Goal: Task Accomplishment & Management: Manage account settings

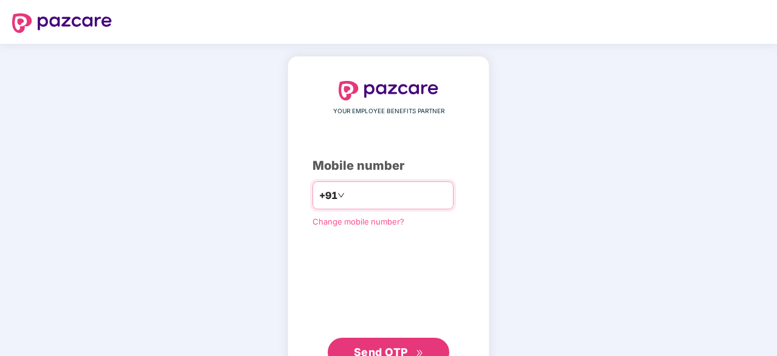
click at [347, 203] on input "number" at bounding box center [397, 195] width 100 height 19
type input "**********"
click at [395, 355] on span "Send OTP" at bounding box center [381, 350] width 54 height 13
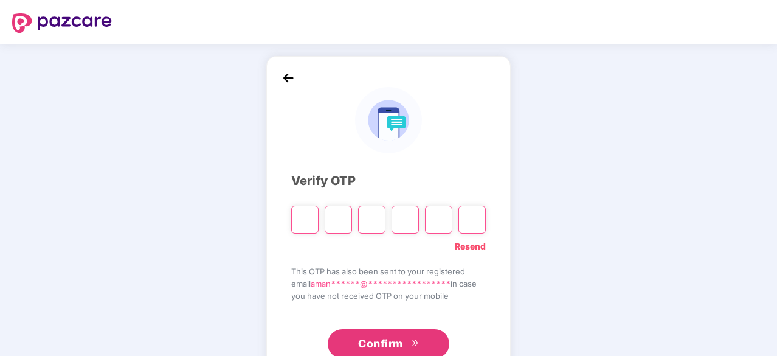
type input "*"
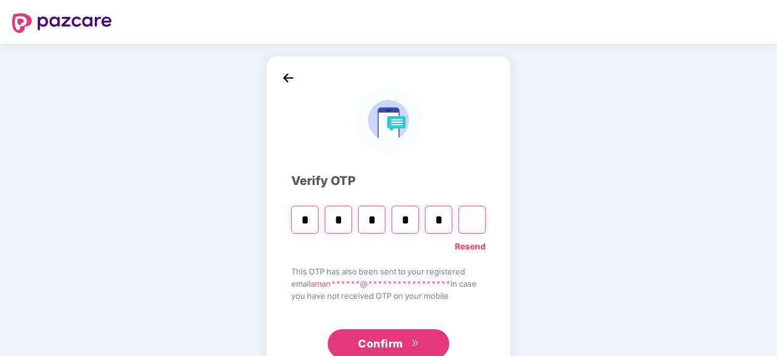
type input "*"
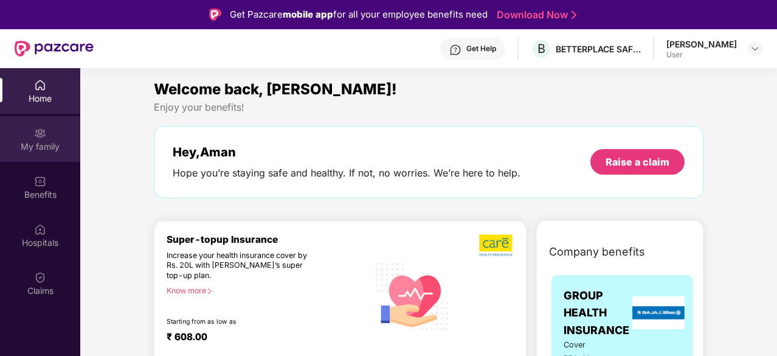
click at [43, 131] on img at bounding box center [40, 133] width 12 height 12
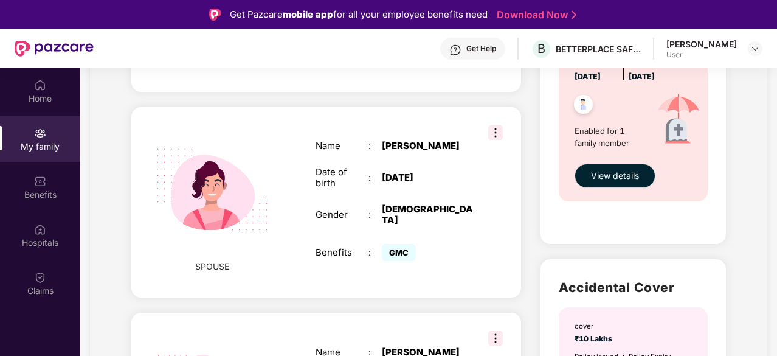
scroll to position [479, 0]
click at [496, 126] on img at bounding box center [495, 133] width 15 height 15
click at [426, 142] on div "[PERSON_NAME]" at bounding box center [428, 146] width 92 height 11
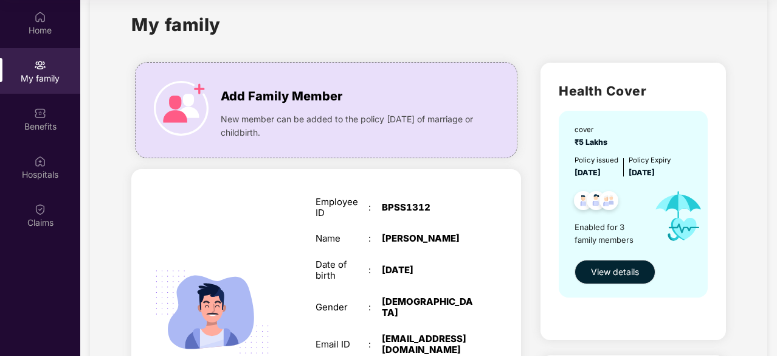
scroll to position [123, 0]
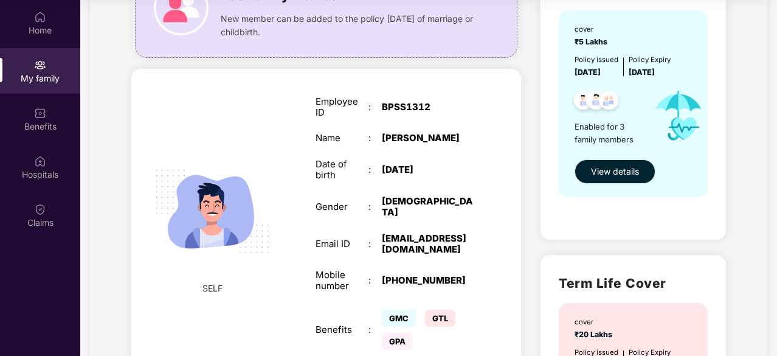
click at [597, 169] on span "View details" at bounding box center [615, 171] width 48 height 13
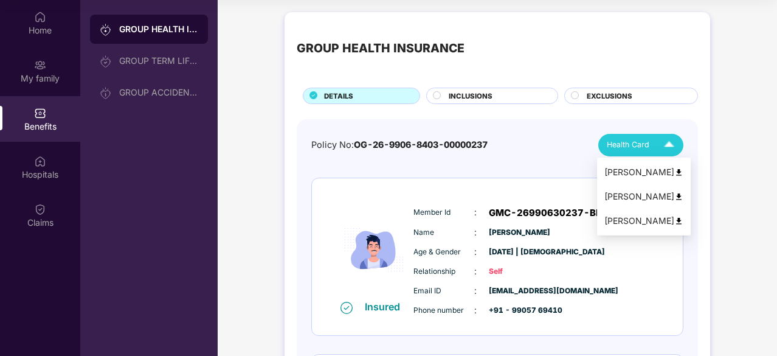
click at [642, 141] on span "Health Card" at bounding box center [628, 145] width 43 height 12
click at [675, 197] on img at bounding box center [679, 196] width 9 height 9
